Goal: Information Seeking & Learning: Check status

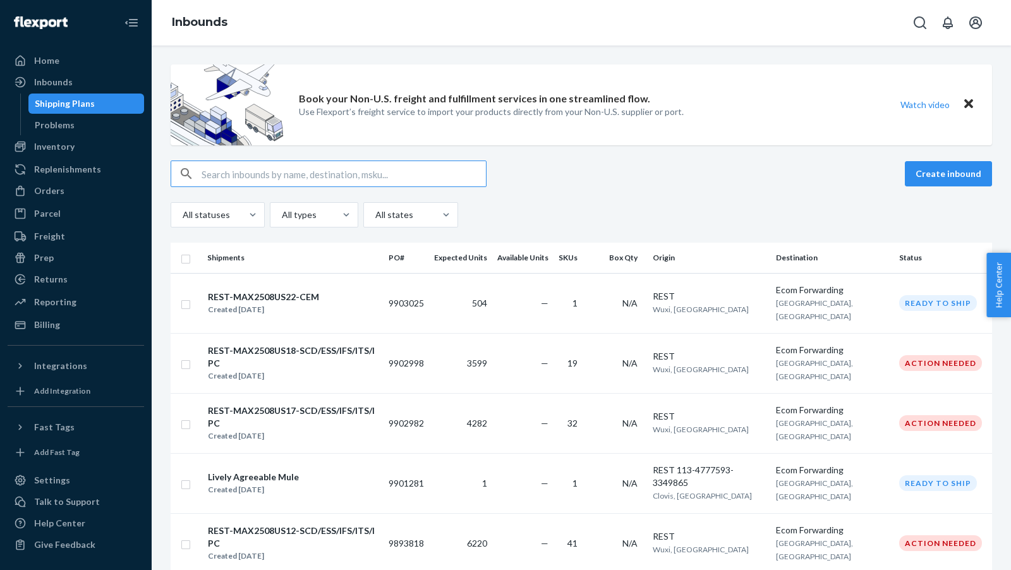
click at [60, 151] on div "Inventory" at bounding box center [54, 146] width 40 height 13
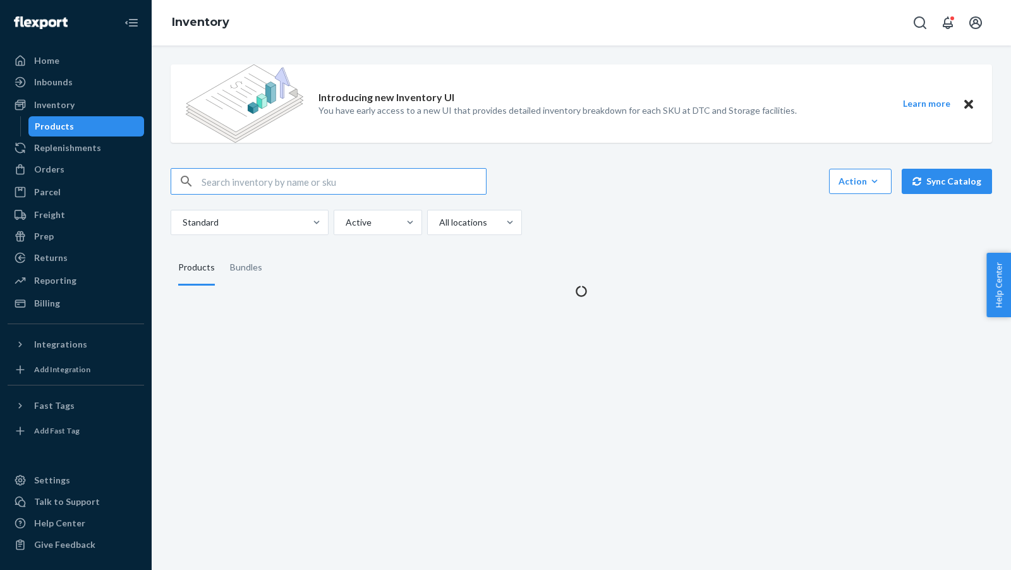
click at [267, 178] on input "text" at bounding box center [344, 181] width 284 height 25
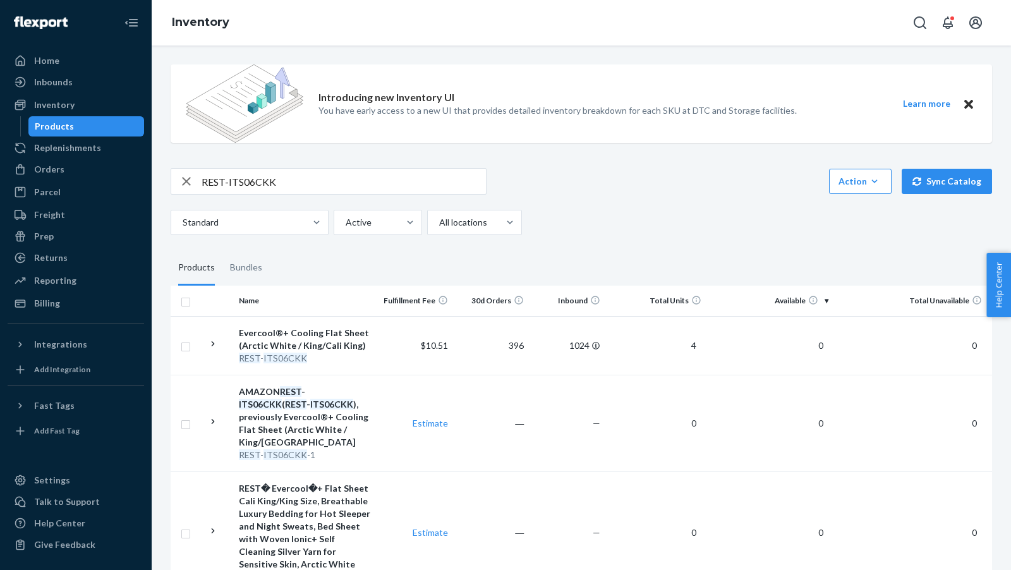
click at [320, 183] on input "REST-ITS06CKK" at bounding box center [344, 181] width 284 height 25
click at [319, 183] on input "REST-ITS06CKK" at bounding box center [344, 181] width 284 height 25
paste input "SCD02Q"
type input "REST-SCD02Q"
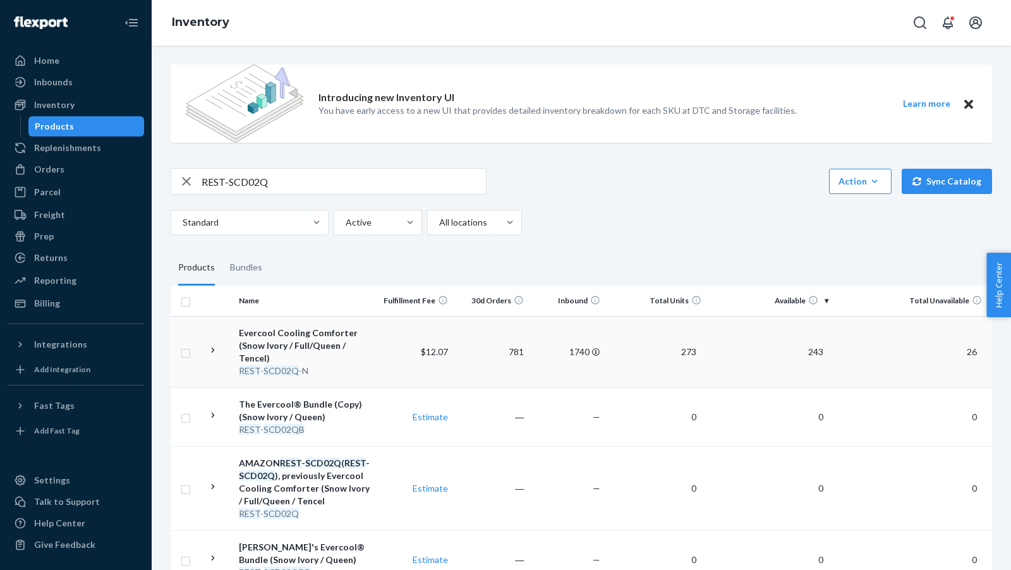
click at [817, 353] on span "243" at bounding box center [815, 351] width 25 height 11
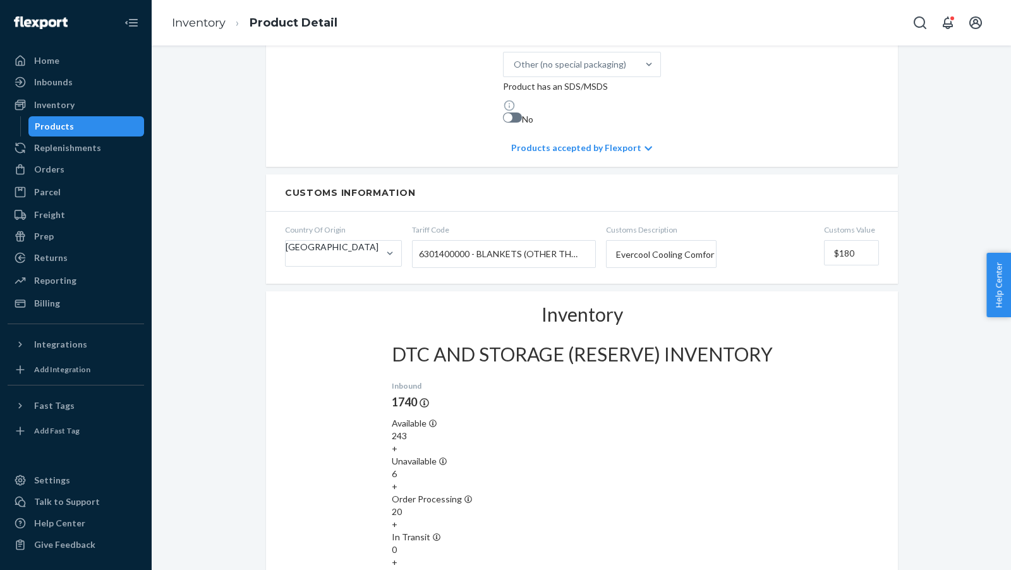
scroll to position [868, 0]
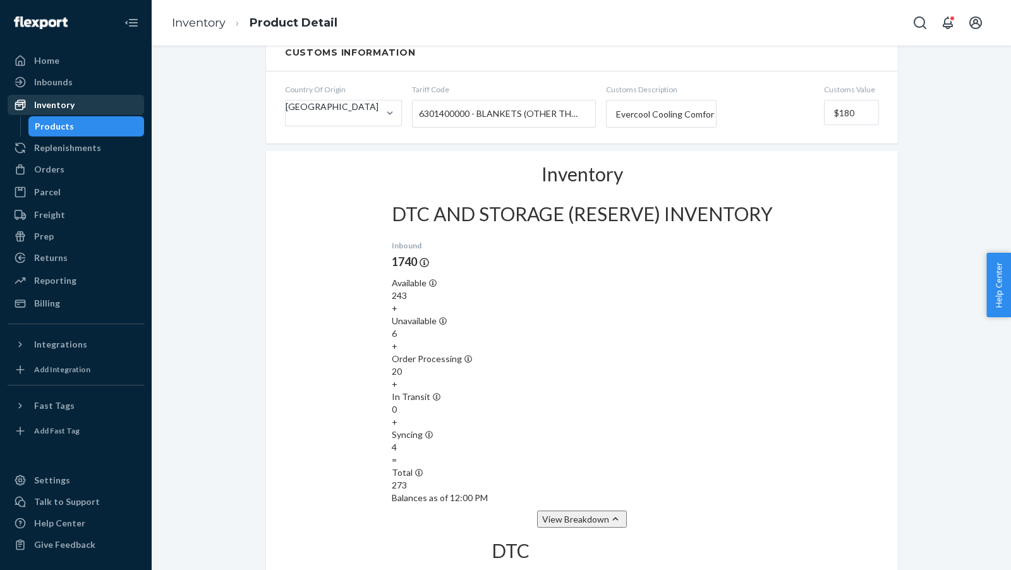
click at [54, 107] on div "Inventory" at bounding box center [54, 105] width 40 height 13
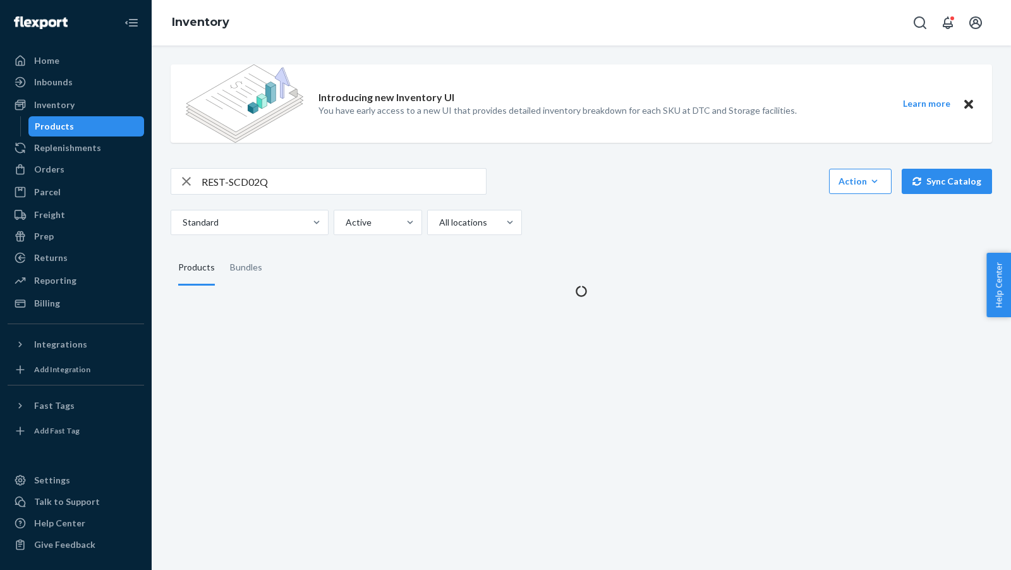
click at [326, 177] on input "REST-SCD02Q" at bounding box center [344, 181] width 284 height 25
paste input "K"
type input "REST-SCD02K"
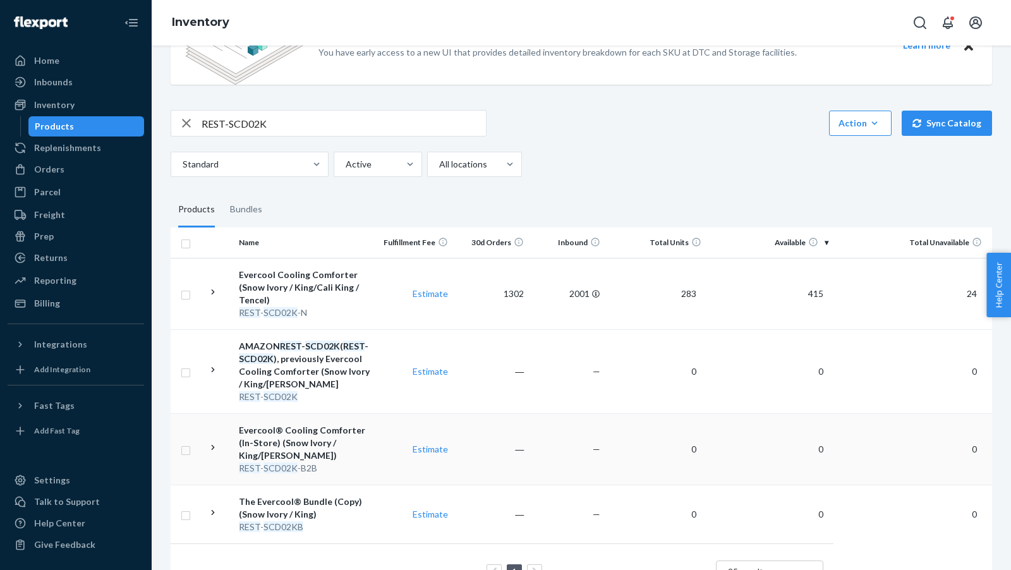
scroll to position [60, 0]
click at [825, 296] on td "415" at bounding box center [770, 291] width 127 height 71
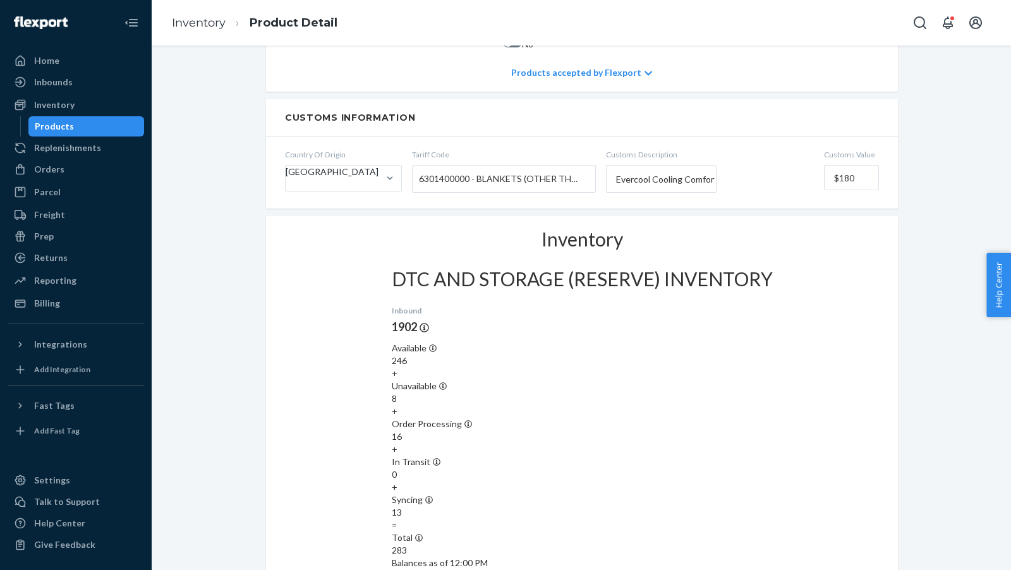
scroll to position [841, 0]
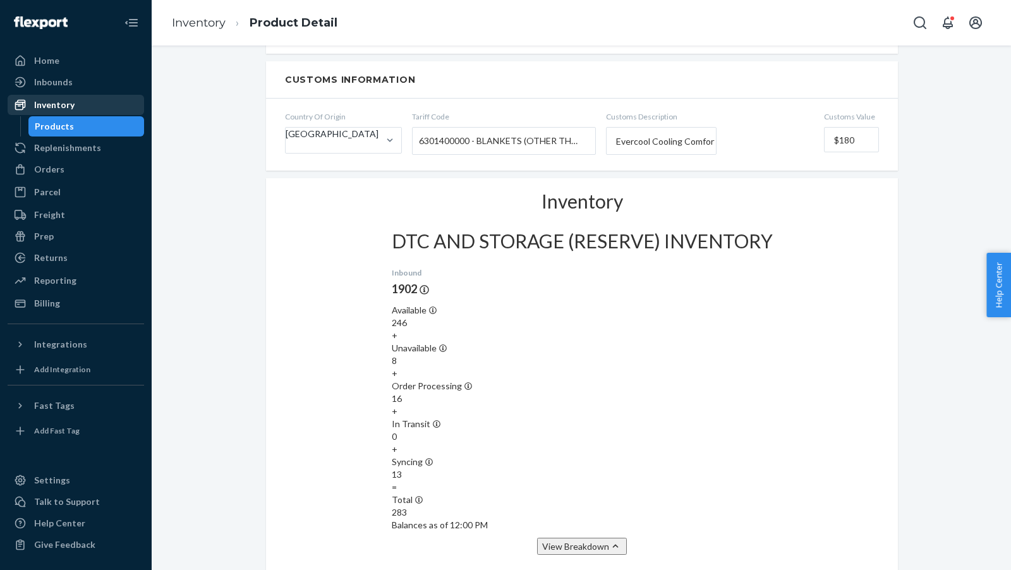
click at [48, 109] on div "Inventory" at bounding box center [54, 105] width 40 height 13
click at [49, 108] on div "Inventory" at bounding box center [54, 105] width 40 height 13
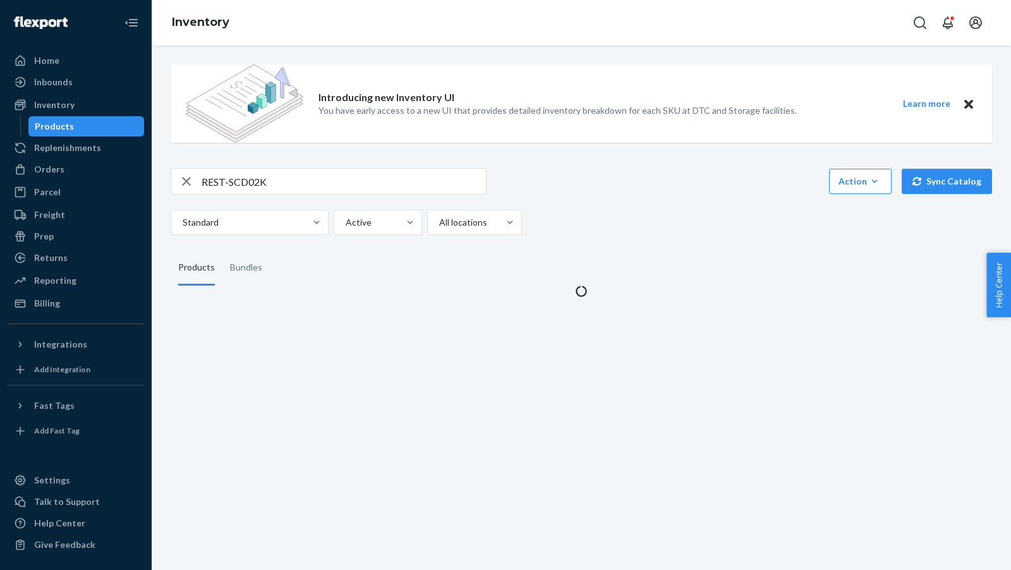
click at [326, 181] on input "REST-SCD02K" at bounding box center [344, 181] width 284 height 25
click at [325, 181] on input "REST-SCD02K" at bounding box center [344, 181] width 284 height 25
paste input "6K-N"
type input "REST-SCD06K-N"
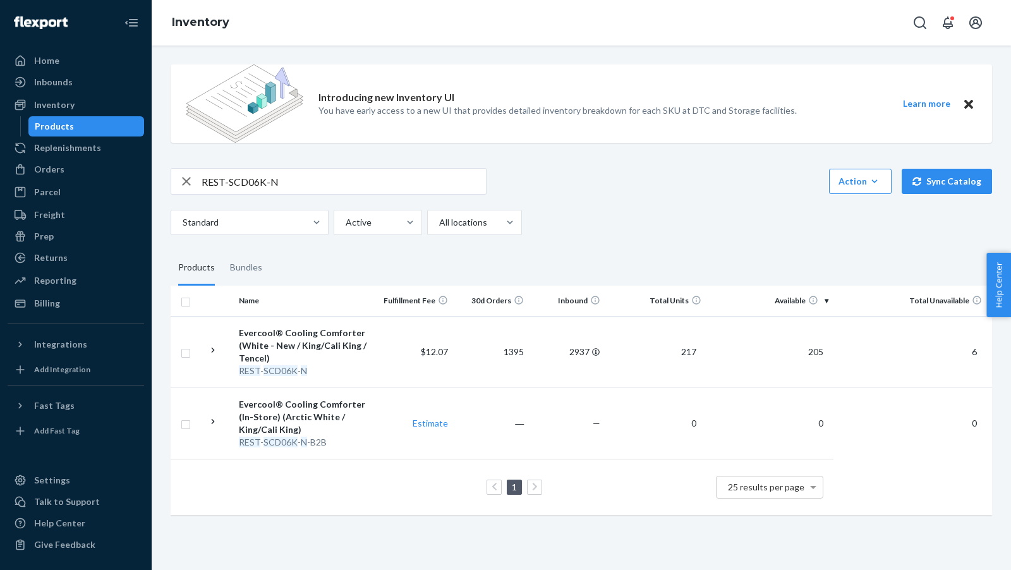
click at [812, 353] on span "205" at bounding box center [815, 351] width 25 height 11
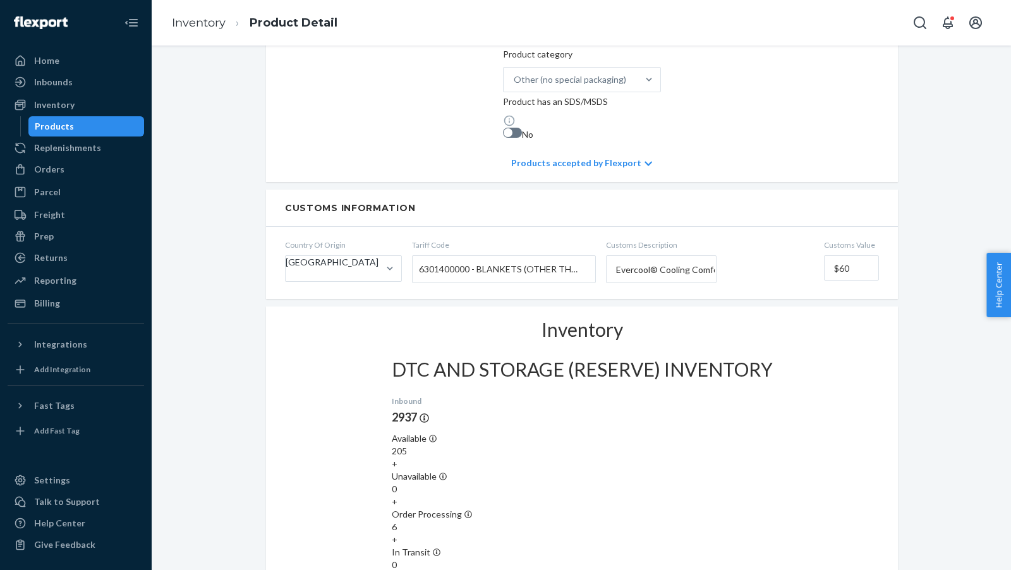
scroll to position [730, 0]
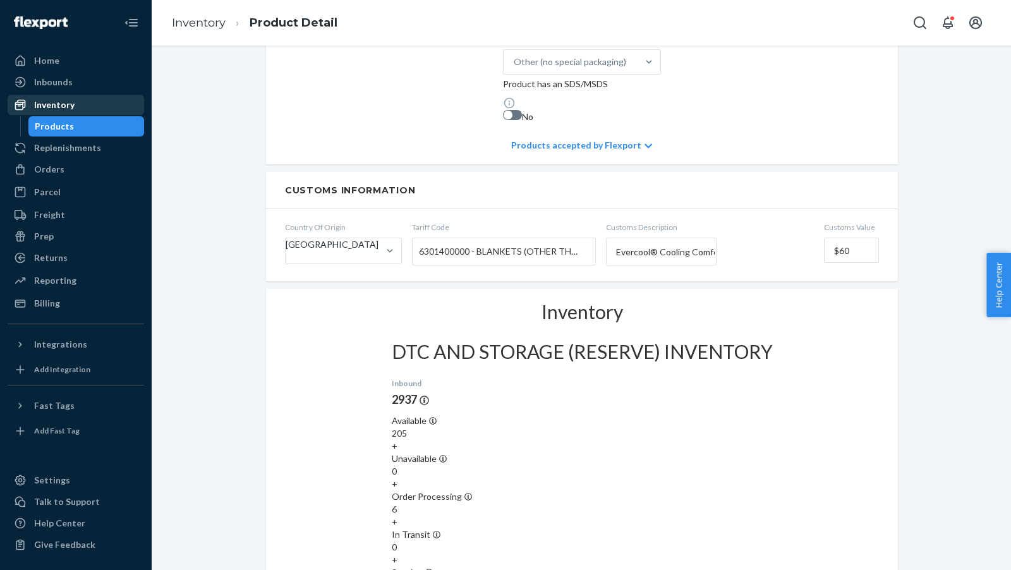
click at [51, 101] on div "Inventory" at bounding box center [54, 105] width 40 height 13
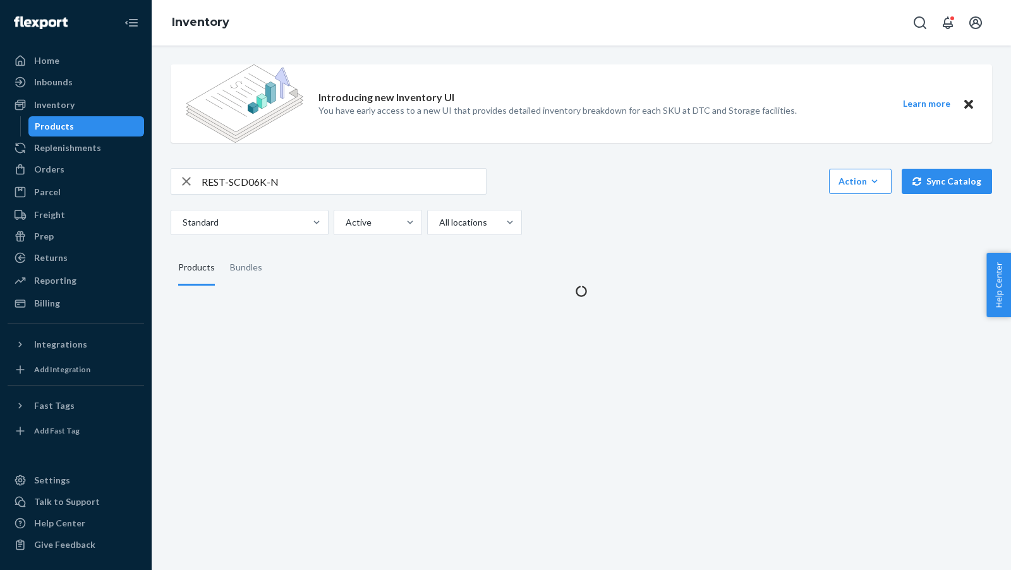
click at [312, 179] on input "REST-SCD06K-N" at bounding box center [344, 181] width 284 height 25
click at [312, 180] on input "REST-SCD06K-N" at bounding box center [344, 181] width 284 height 25
paste input "IFS07K"
type input "REST-IFS07K"
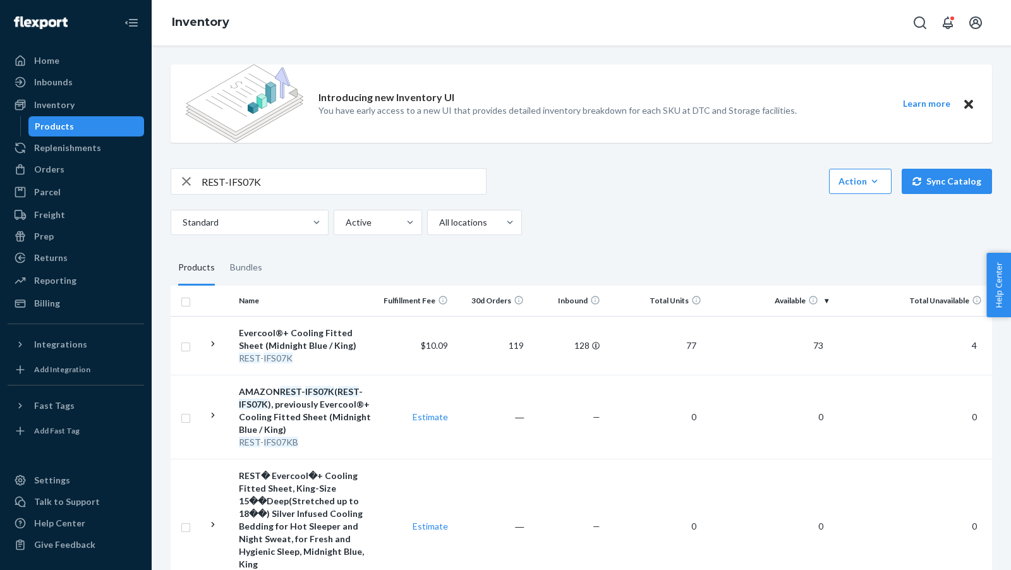
click at [821, 349] on span "73" at bounding box center [818, 345] width 20 height 11
